Goal: Task Accomplishment & Management: Manage account settings

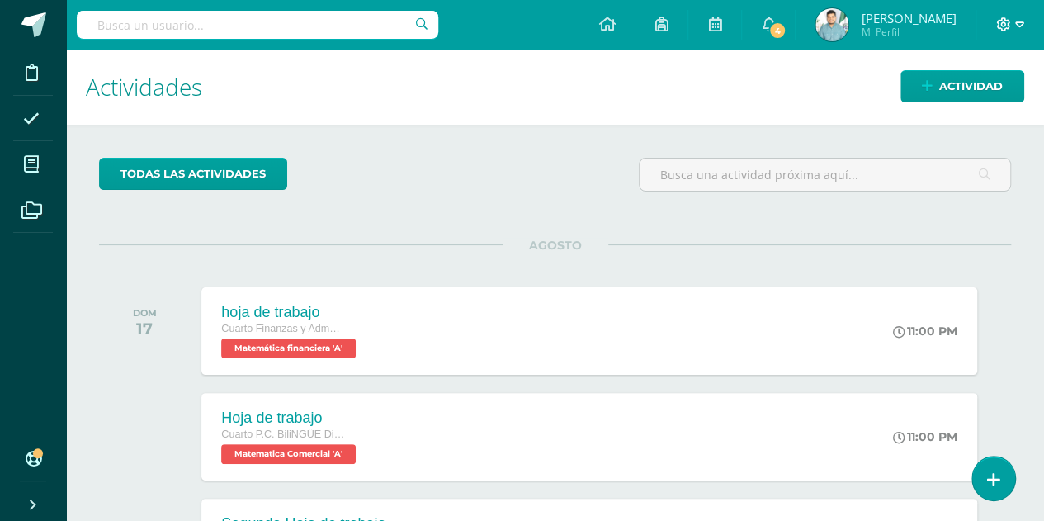
click at [998, 18] on icon at bounding box center [1003, 24] width 15 height 15
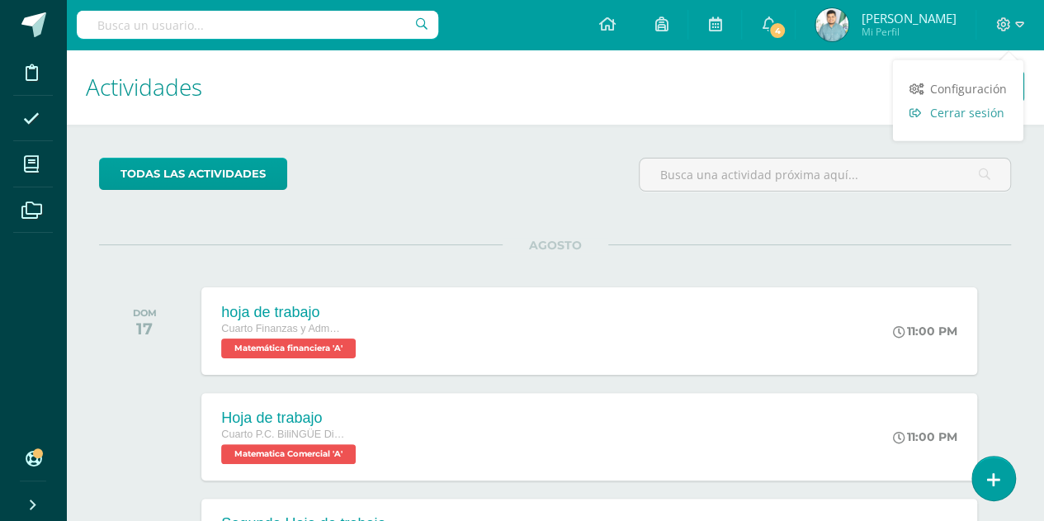
click at [940, 112] on span "Cerrar sesión" at bounding box center [967, 113] width 74 height 16
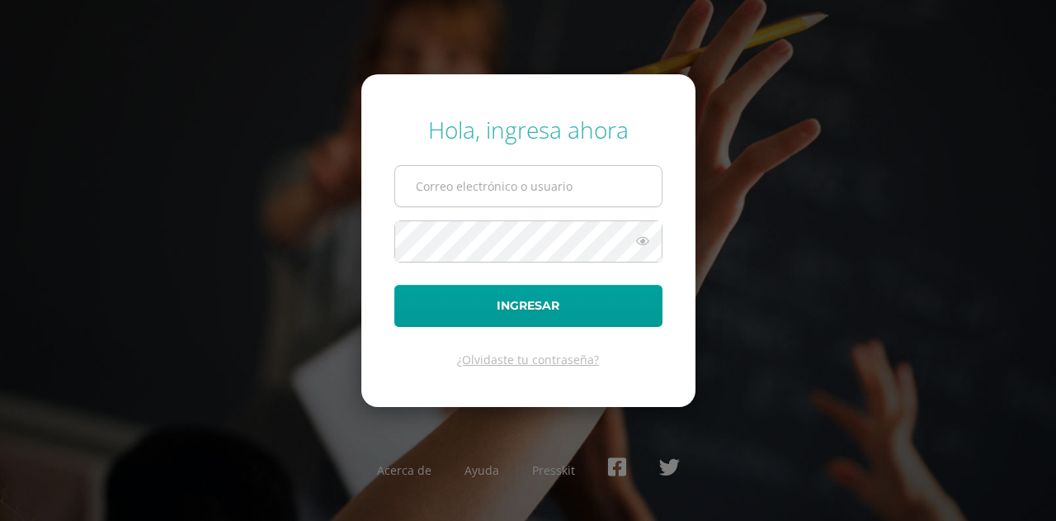
type input "jramon@insarycristovive.edu.gt"
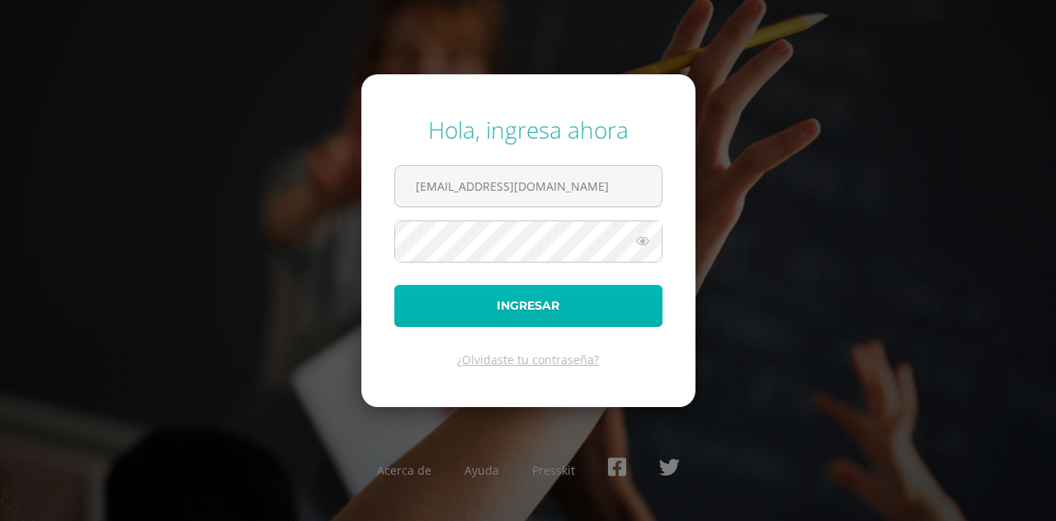
click at [543, 309] on button "Ingresar" at bounding box center [528, 306] width 268 height 42
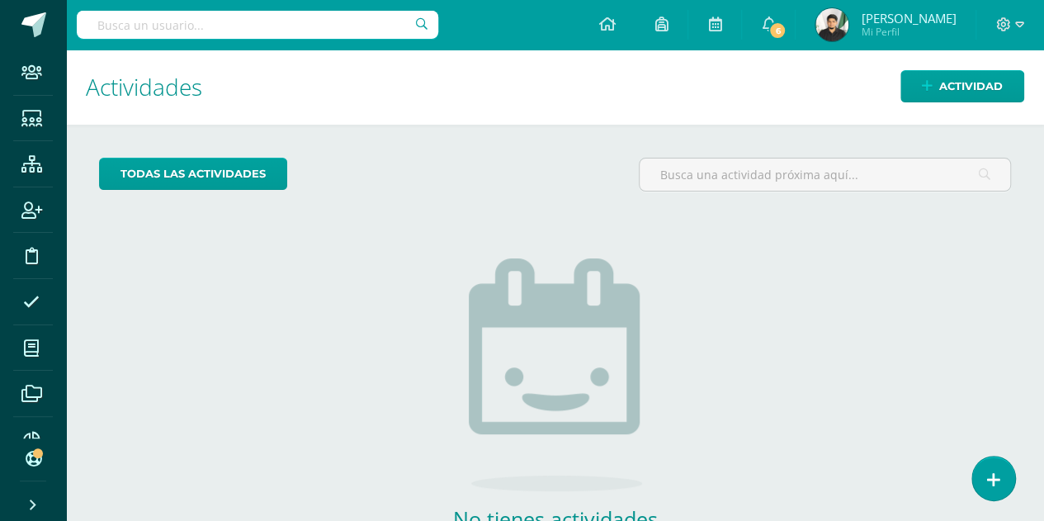
click at [332, 33] on input "text" at bounding box center [257, 25] width 361 height 28
type input "elias sian"
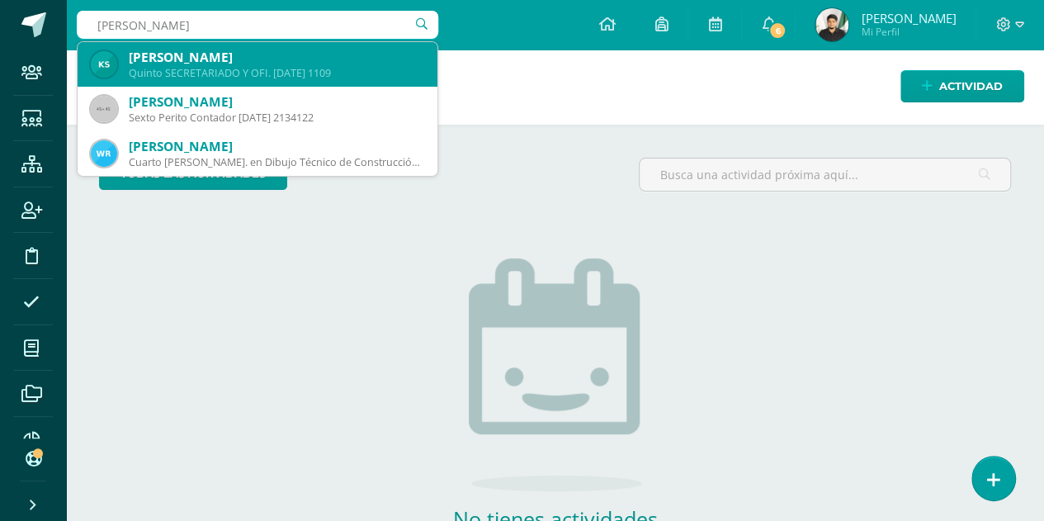
click at [310, 76] on div "Quinto SECRETARIADO Y OFI. DOMINGO 1109" at bounding box center [276, 73] width 295 height 14
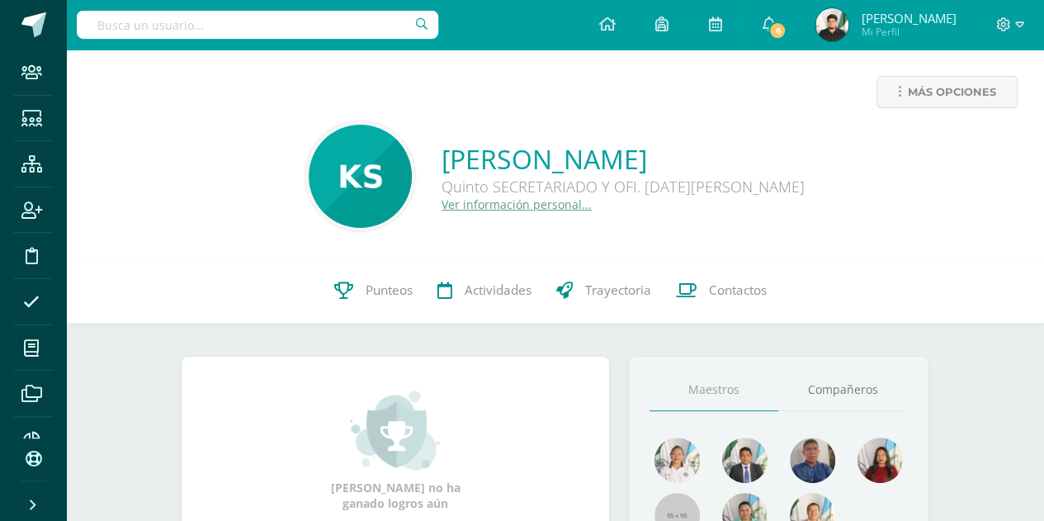
click at [262, 24] on input "text" at bounding box center [257, 25] width 361 height 28
type input "elias salazar"
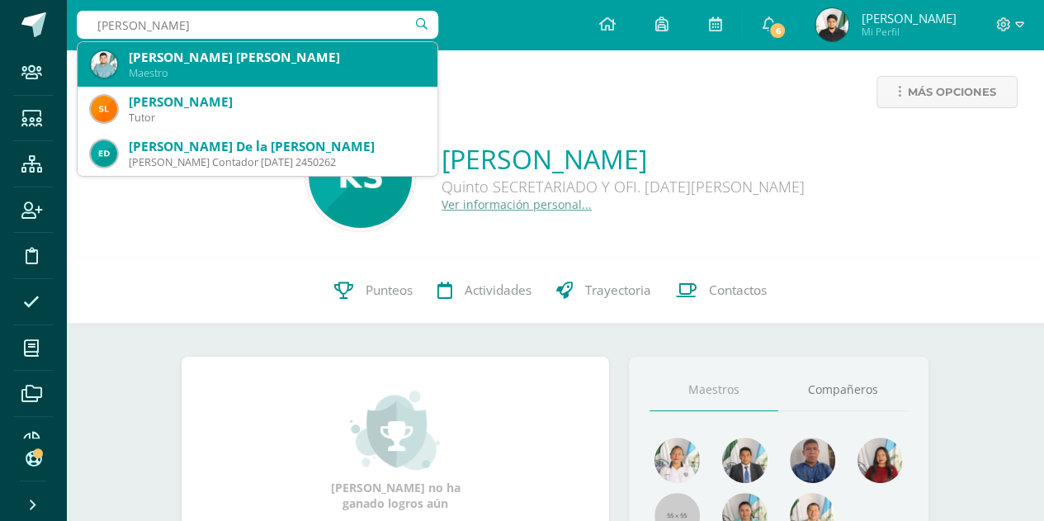
click at [295, 68] on div "Maestro" at bounding box center [276, 73] width 295 height 14
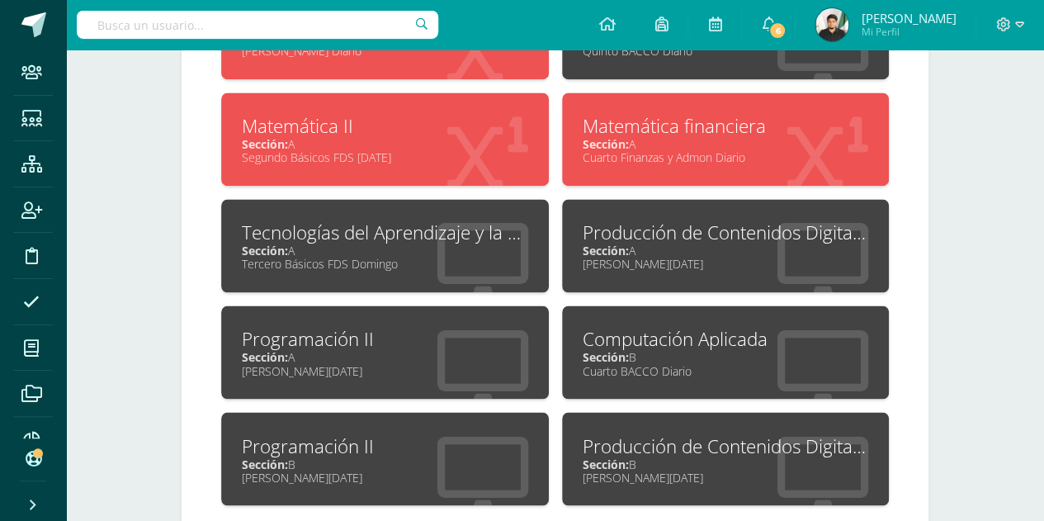
scroll to position [1212, 0]
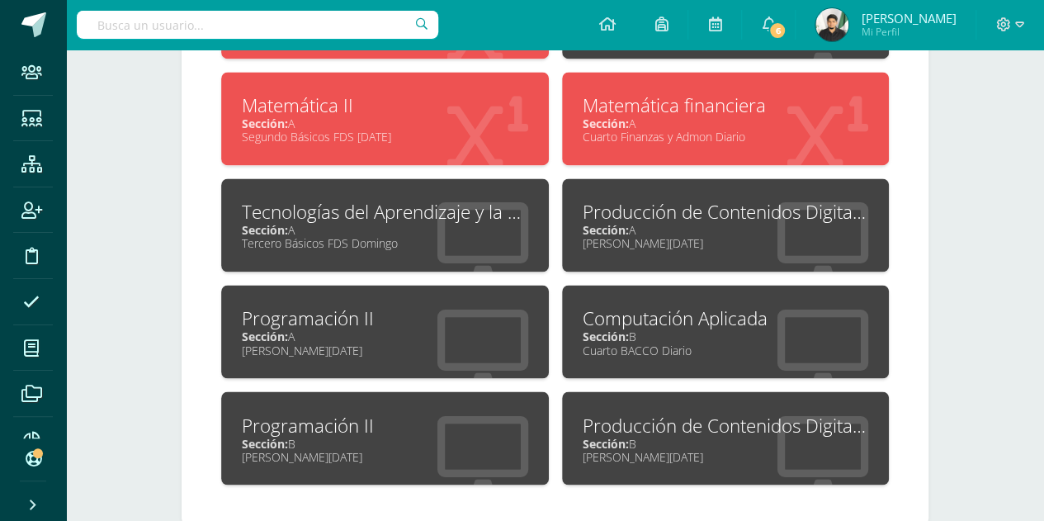
click at [691, 435] on div "Sección: B" at bounding box center [725, 443] width 286 height 16
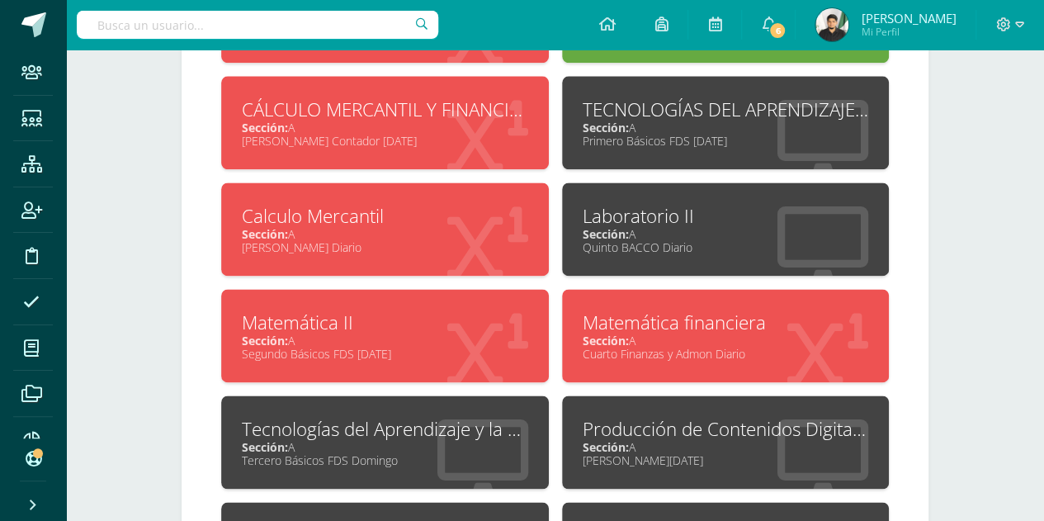
scroll to position [994, 0]
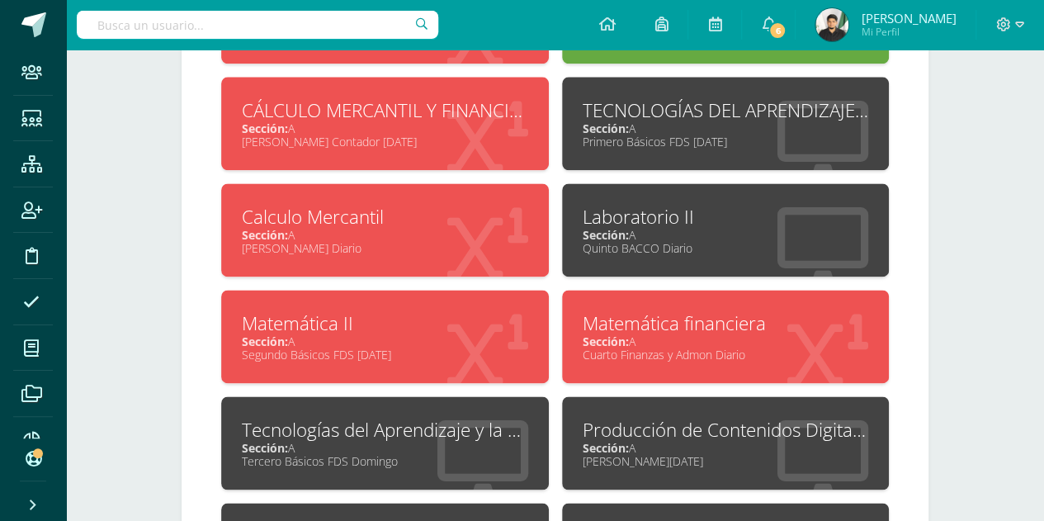
click at [445, 123] on div "Sección: A" at bounding box center [385, 128] width 286 height 16
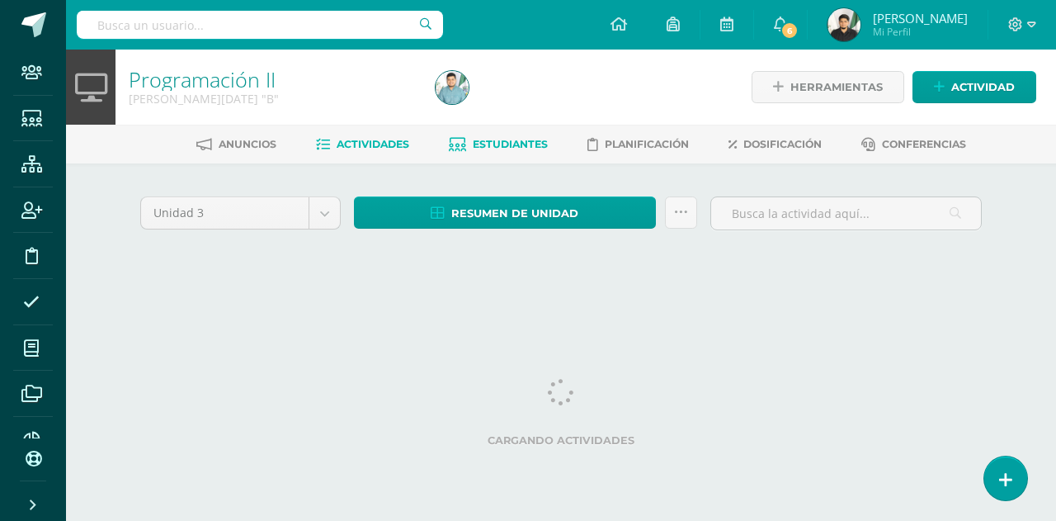
click at [464, 144] on link "Estudiantes" at bounding box center [498, 144] width 99 height 26
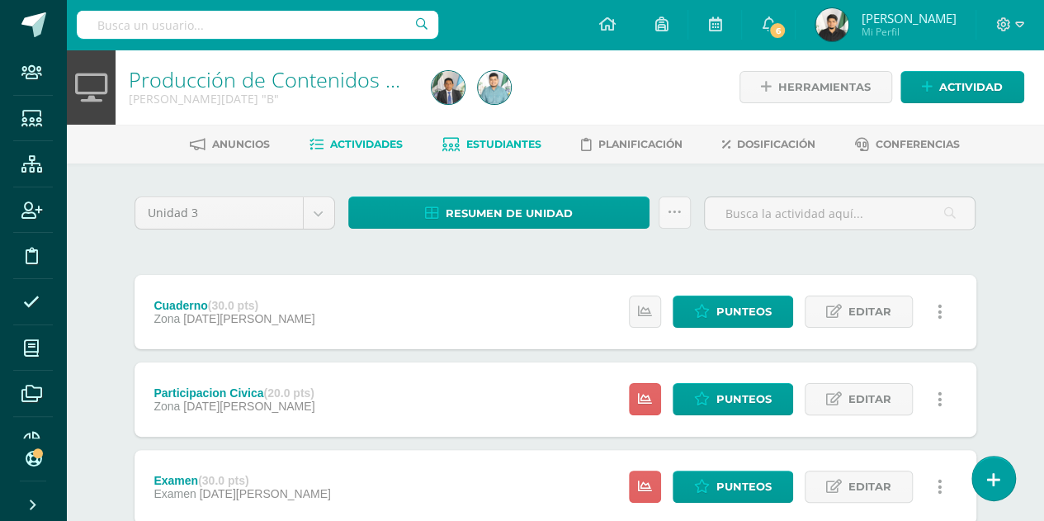
click at [485, 141] on span "Estudiantes" at bounding box center [503, 144] width 75 height 12
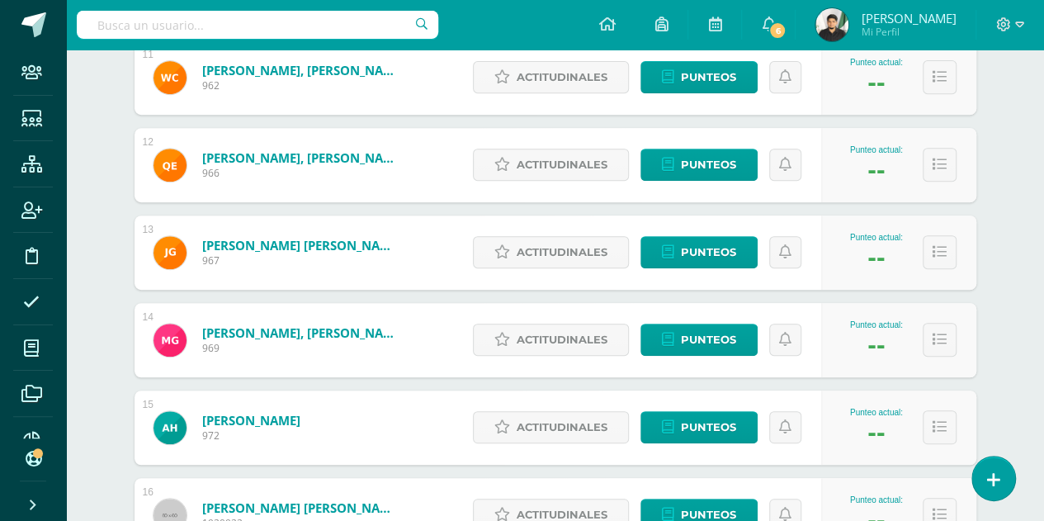
scroll to position [320, 0]
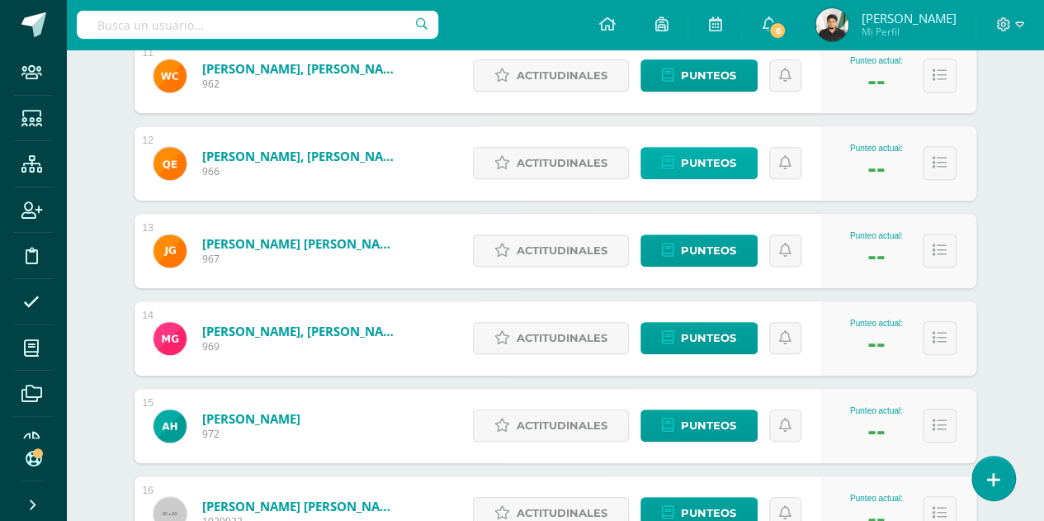
type input "[PERSON_NAME]"
click at [675, 151] on link "Punteos" at bounding box center [698, 163] width 117 height 32
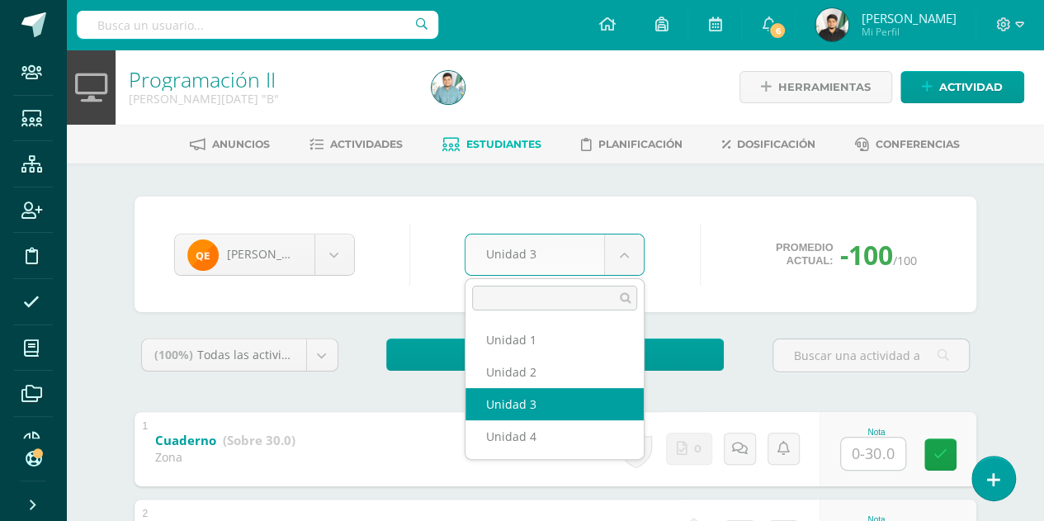
click at [599, 249] on body "Staff Estudiantes Estructura Inscripción Disciplina Asistencia Mis cursos Archi…" at bounding box center [522, 429] width 1044 height 858
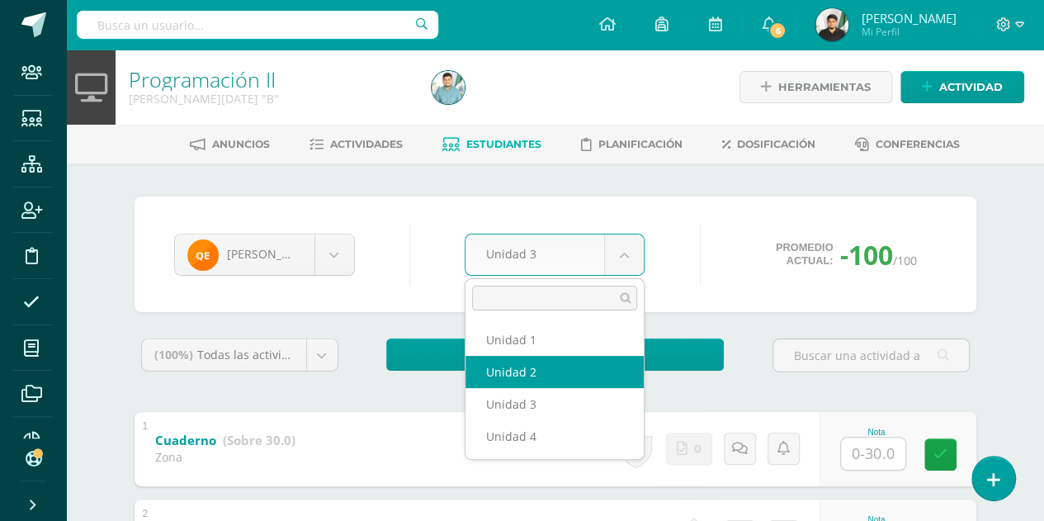
select select "Unidad 2"
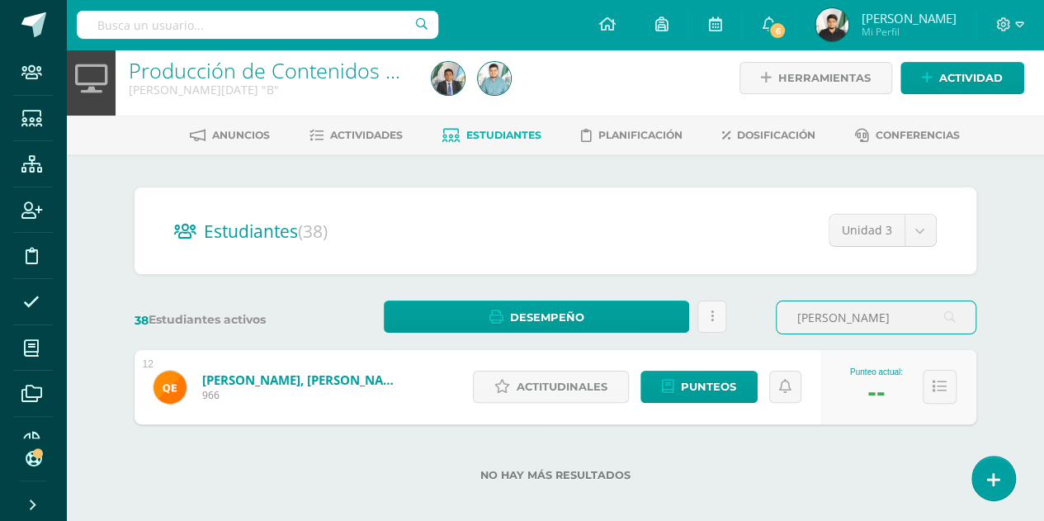
scroll to position [21, 0]
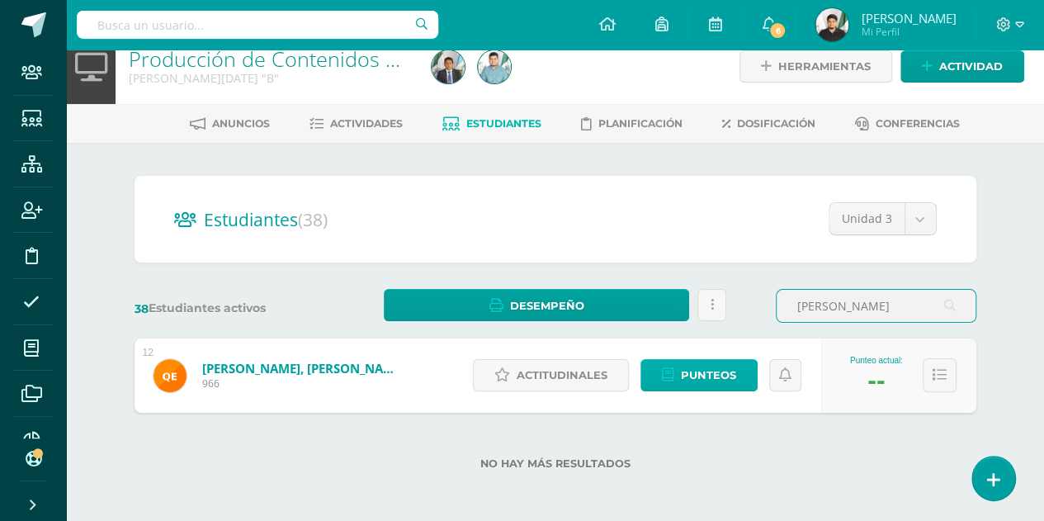
type input "[PERSON_NAME]"
click at [726, 376] on span "Punteos" at bounding box center [708, 375] width 55 height 31
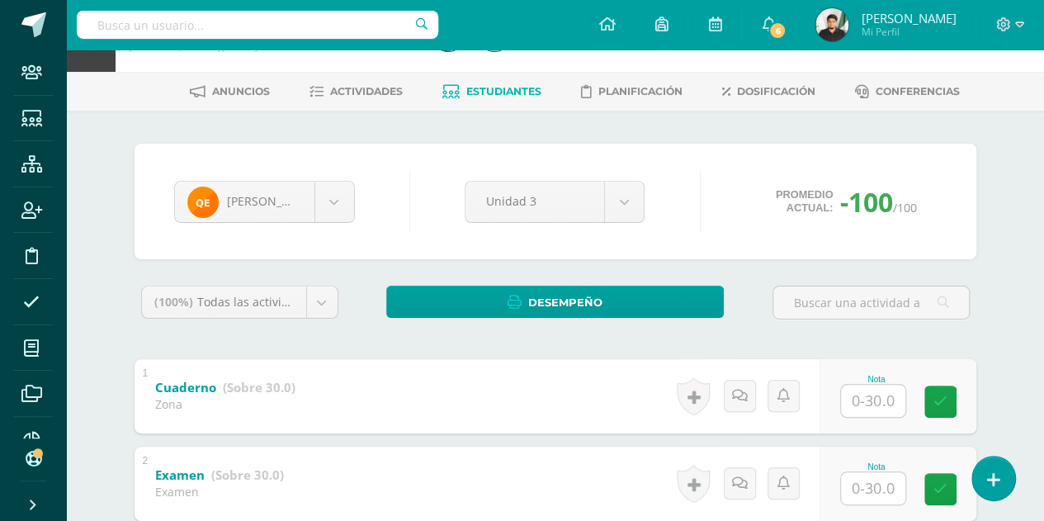
scroll to position [51, 0]
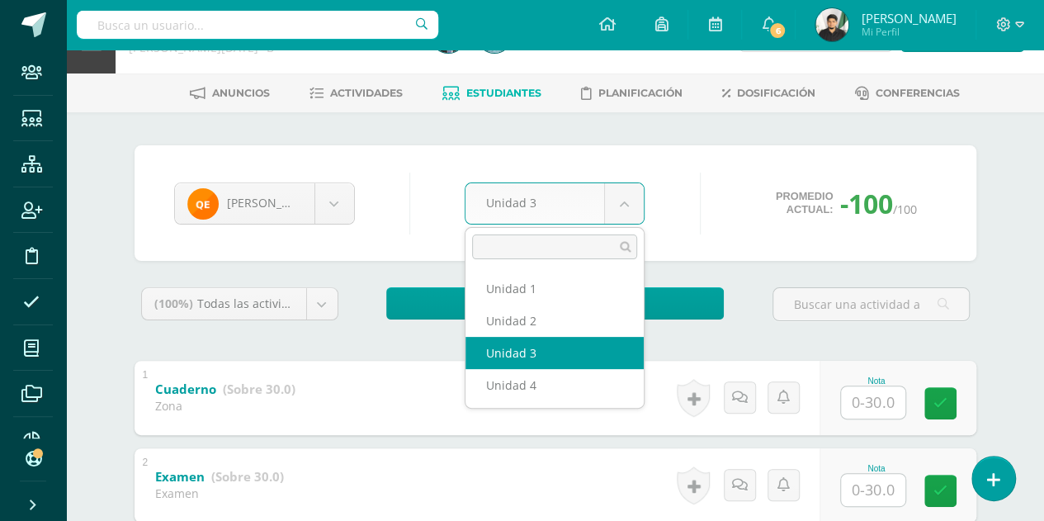
click at [559, 212] on body "Staff Estudiantes Estructura Inscripción Disciplina Asistencia Mis cursos Archi…" at bounding box center [522, 378] width 1044 height 858
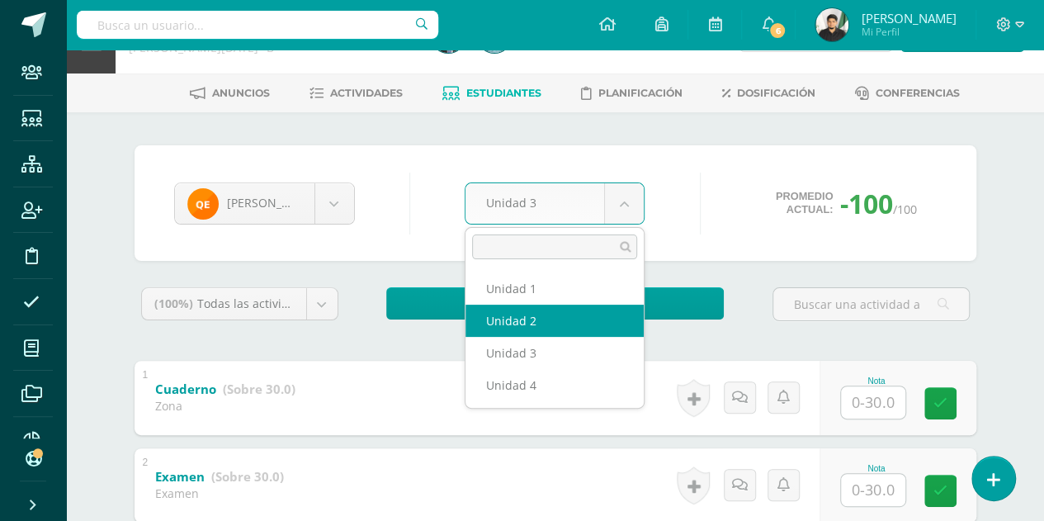
select select "Unidad 2"
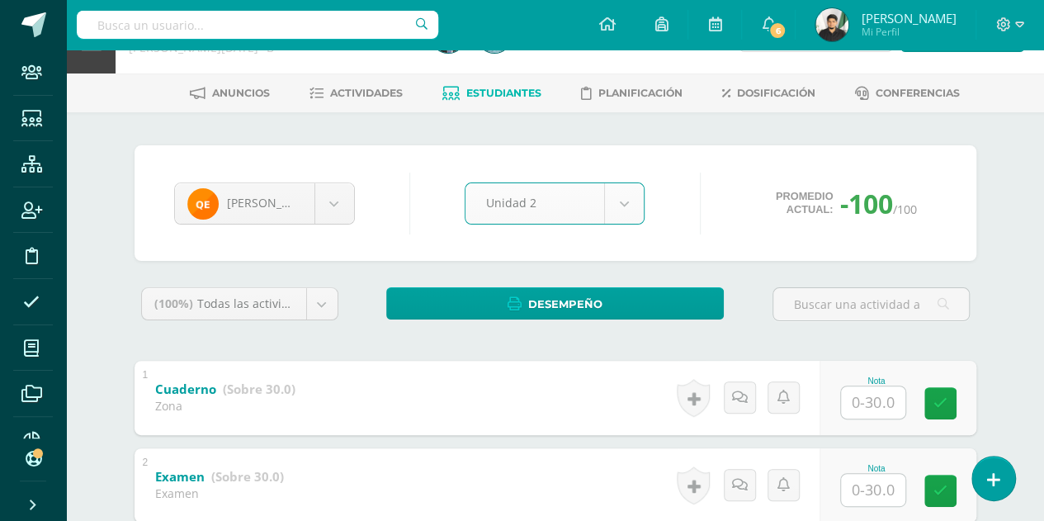
scroll to position [323, 0]
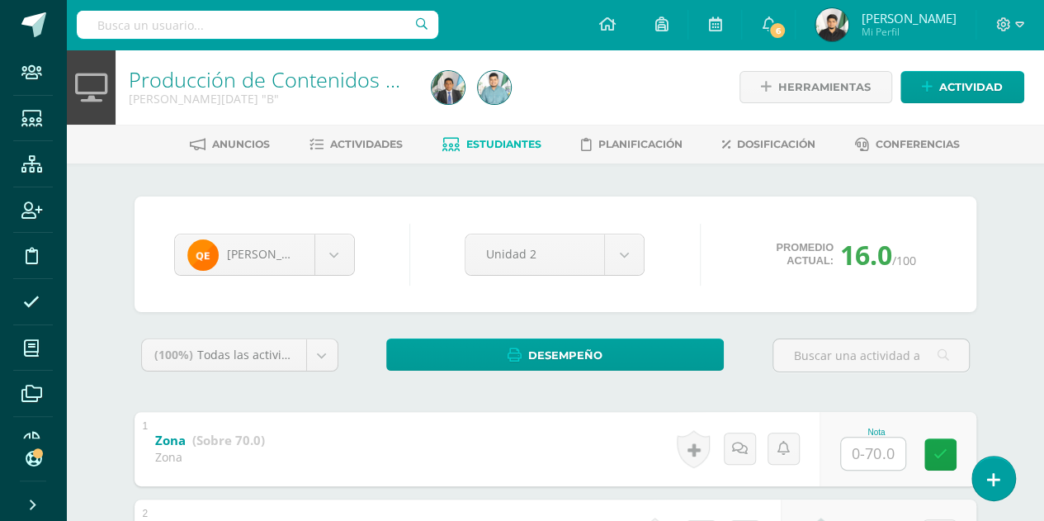
scroll to position [161, 0]
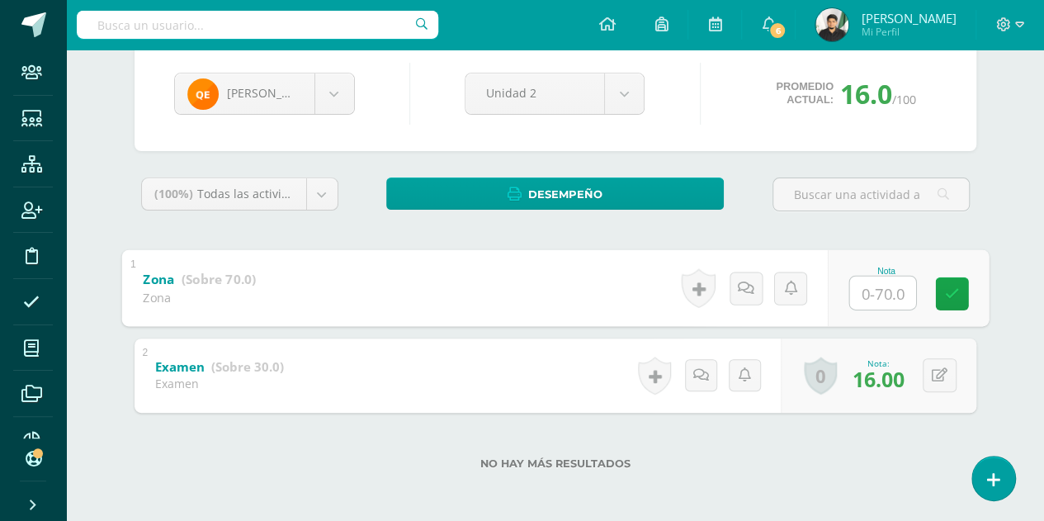
click at [870, 295] on input "text" at bounding box center [882, 292] width 66 height 33
type input "70"
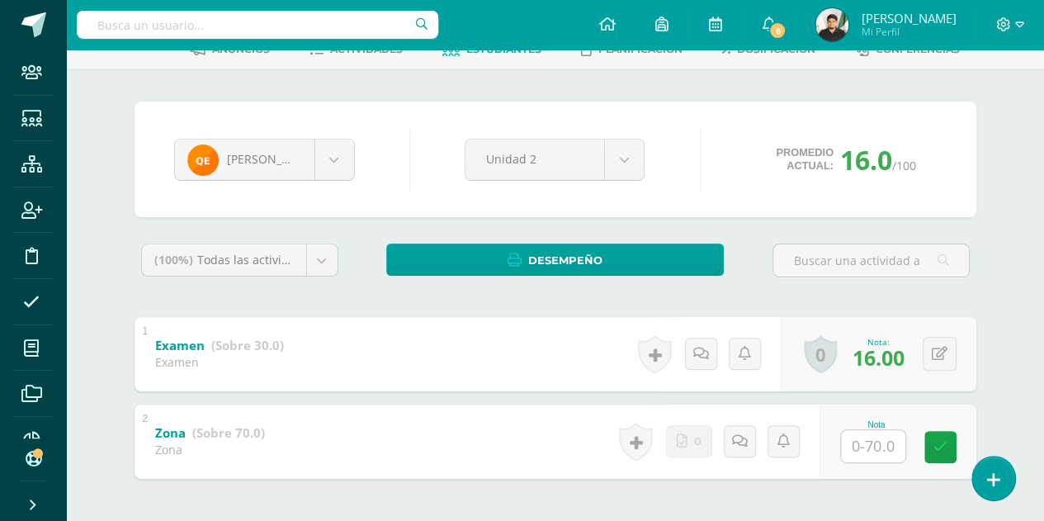
scroll to position [161, 0]
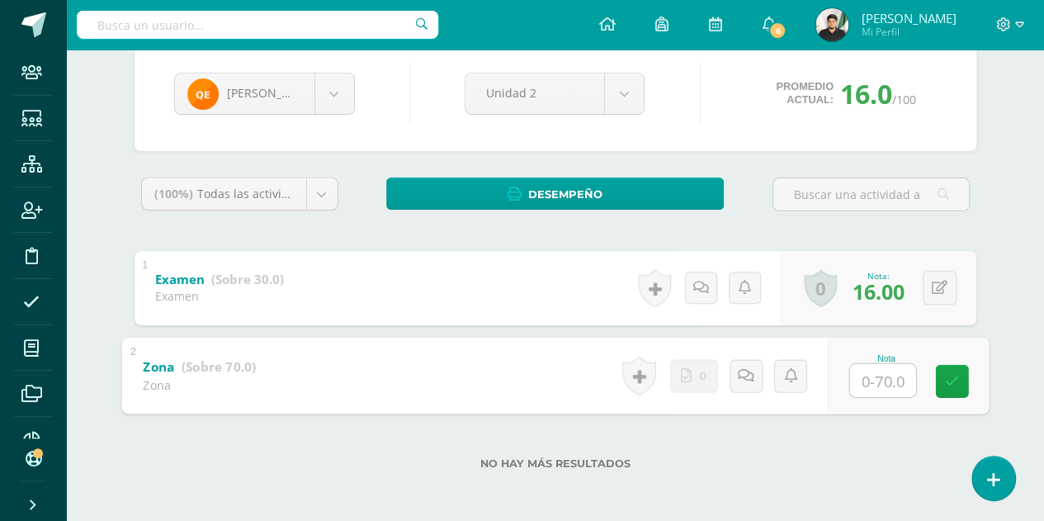
click at [871, 385] on input "text" at bounding box center [882, 379] width 66 height 33
type input "70"
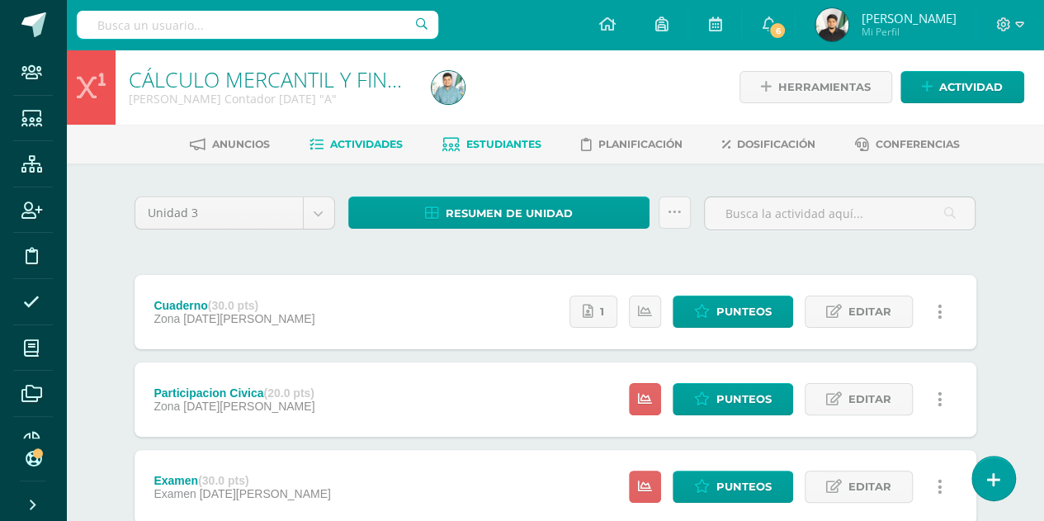
click at [488, 143] on span "Estudiantes" at bounding box center [503, 144] width 75 height 12
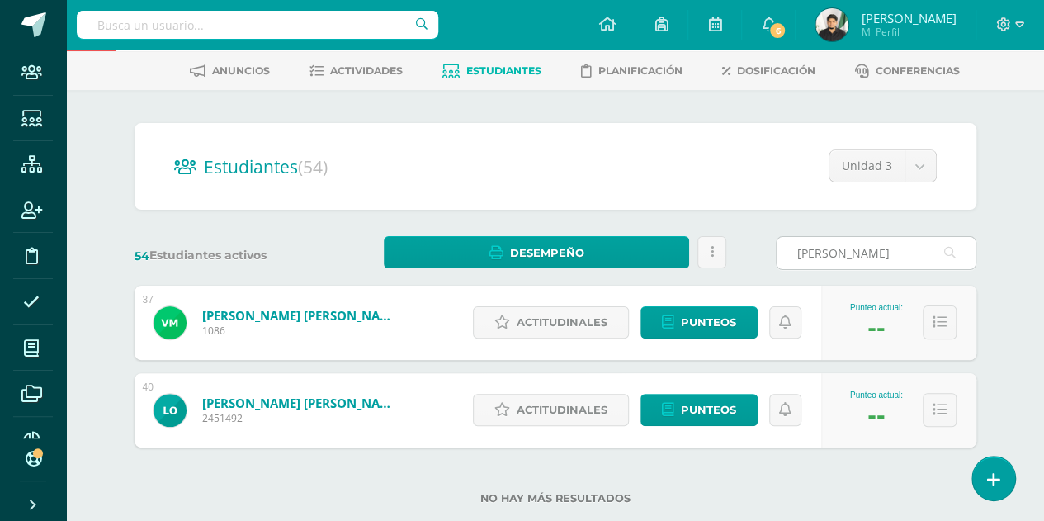
scroll to position [79, 0]
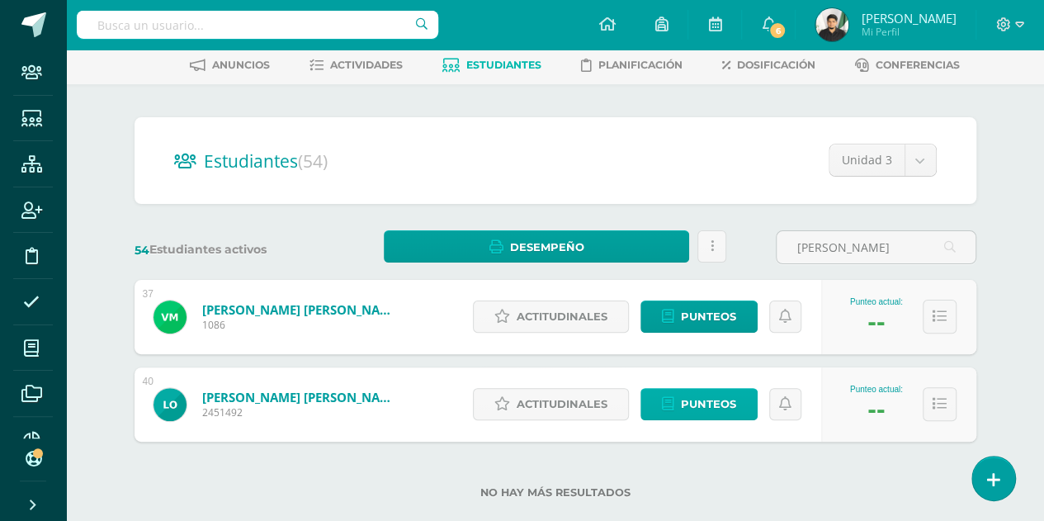
type input "litz"
click at [690, 405] on span "Punteos" at bounding box center [708, 404] width 55 height 31
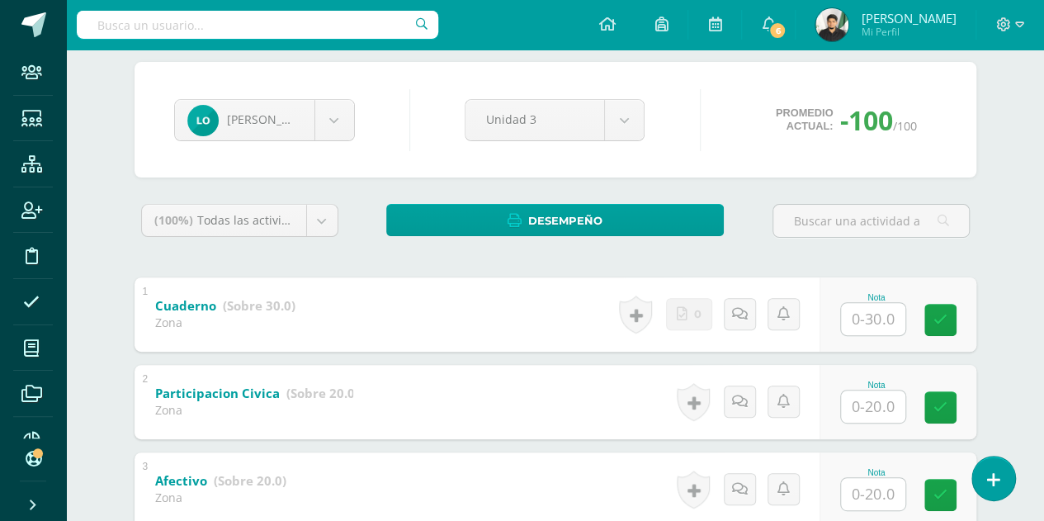
scroll to position [133, 0]
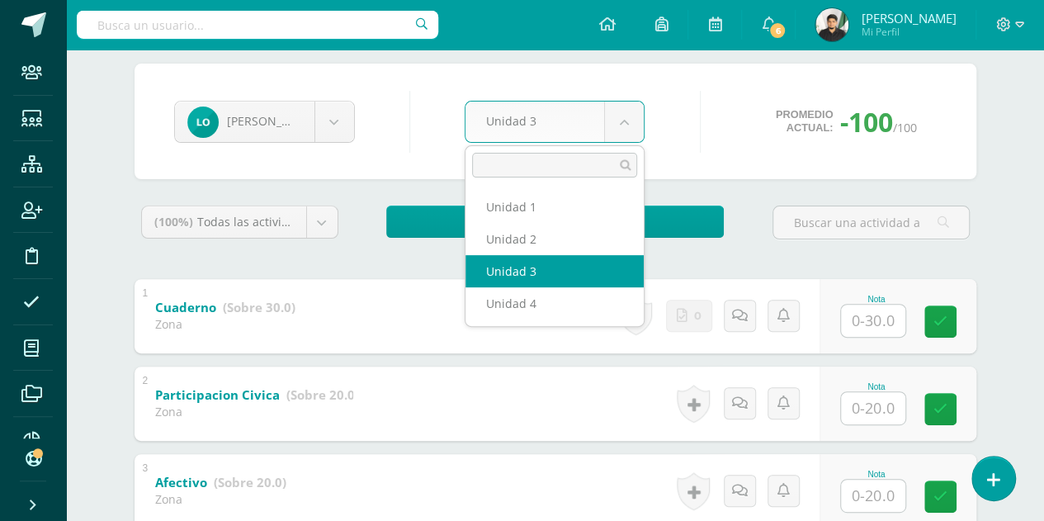
click at [607, 120] on body "Staff Estudiantes Estructura Inscripción Disciplina Asistencia Mis cursos Archi…" at bounding box center [522, 296] width 1044 height 858
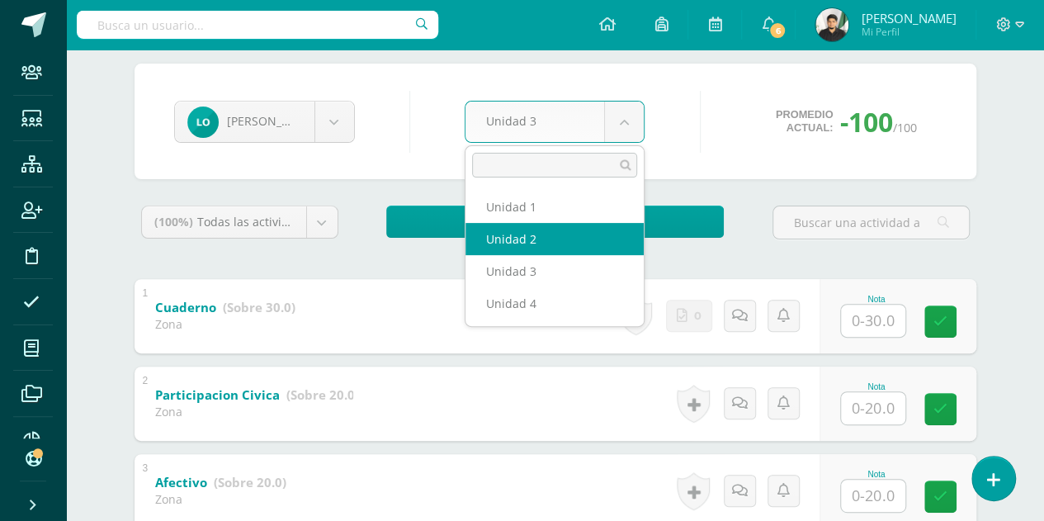
select select "Unidad 2"
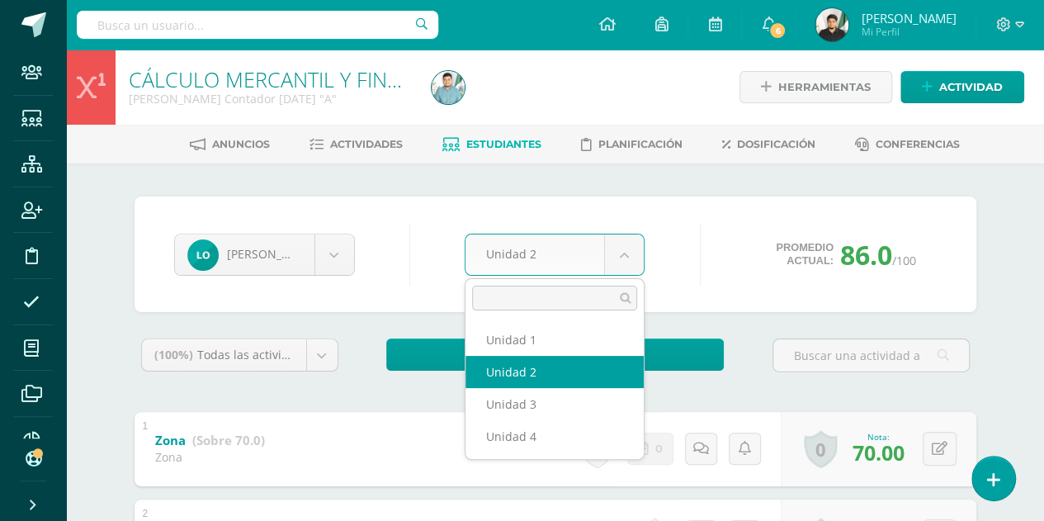
click at [610, 261] on body "Staff Estudiantes Estructura Inscripción Disciplina Asistencia Mis cursos Archi…" at bounding box center [522, 341] width 1044 height 683
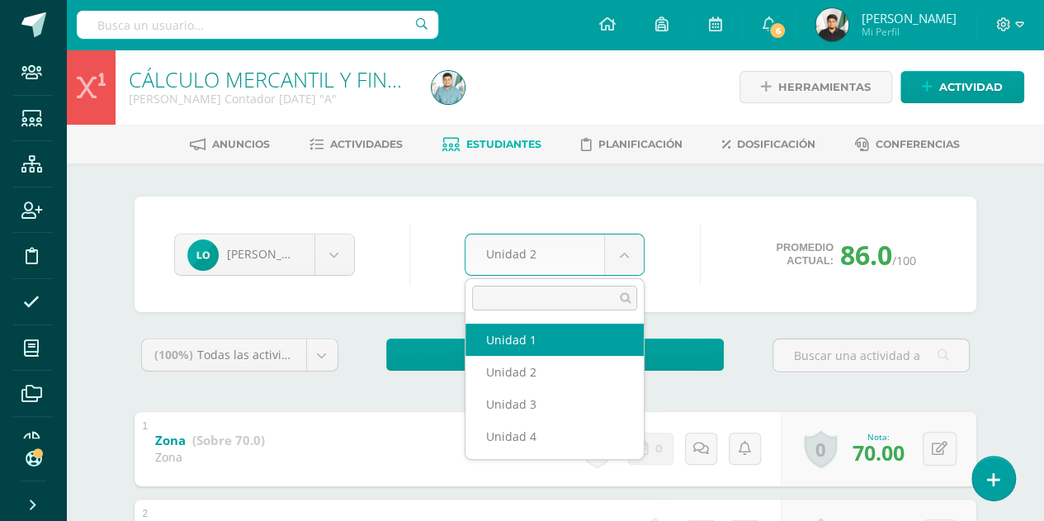
select select "Unidad 1"
